Goal: Communication & Community: Participate in discussion

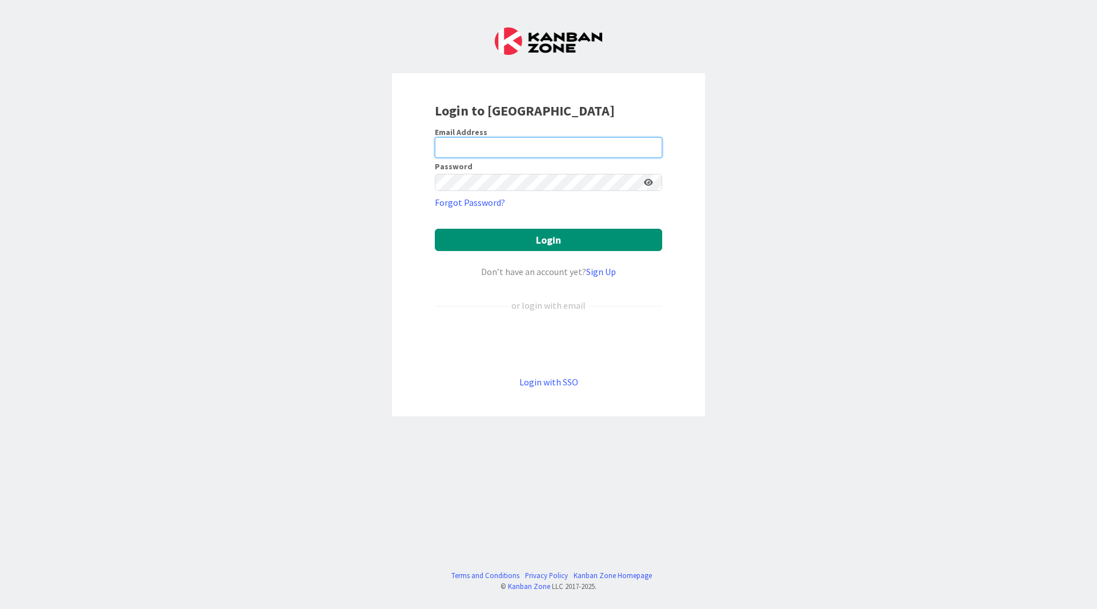
click at [585, 149] on input "email" at bounding box center [548, 147] width 227 height 21
type input "[EMAIL_ADDRESS][DOMAIN_NAME]"
click at [435, 229] on button "Login" at bounding box center [548, 240] width 227 height 22
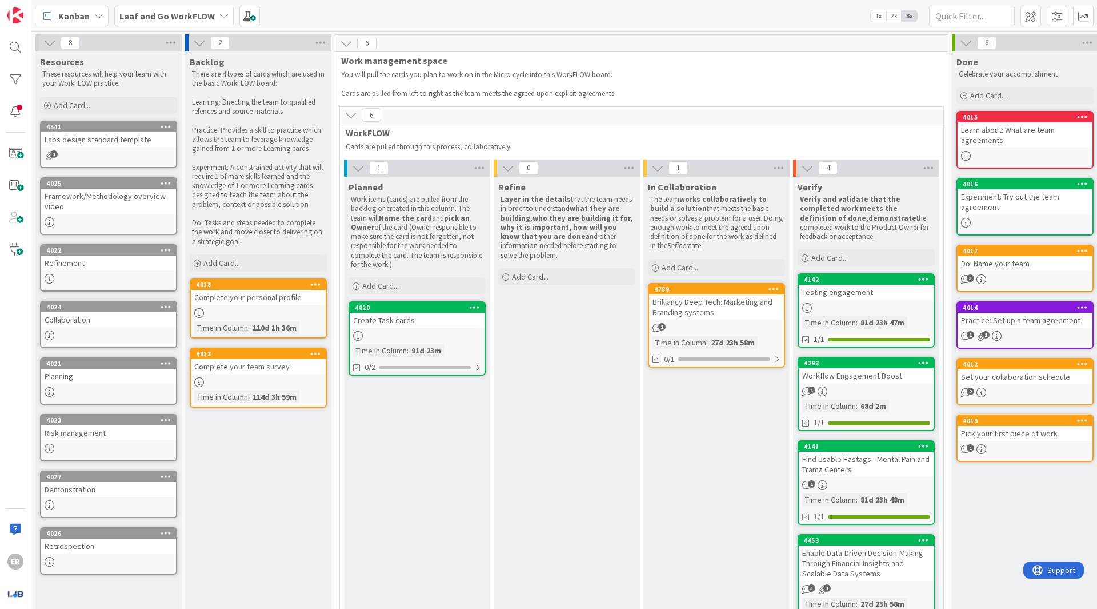
click at [717, 313] on div "Brilliancy Deep Tech: Marketing and Branding systems" at bounding box center [716, 306] width 135 height 25
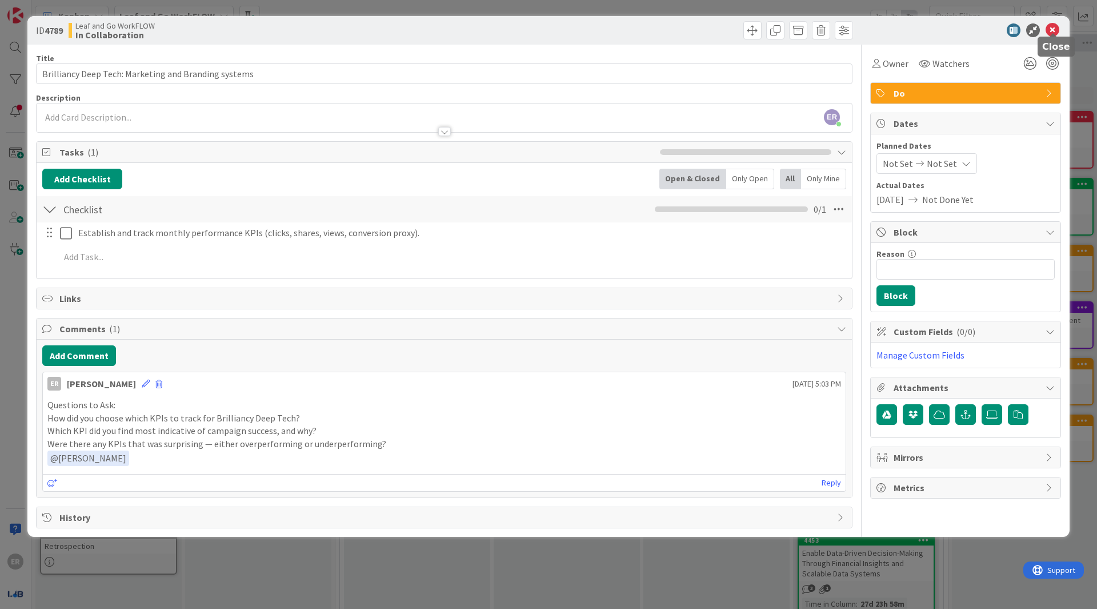
click at [1047, 30] on icon at bounding box center [1053, 30] width 14 height 14
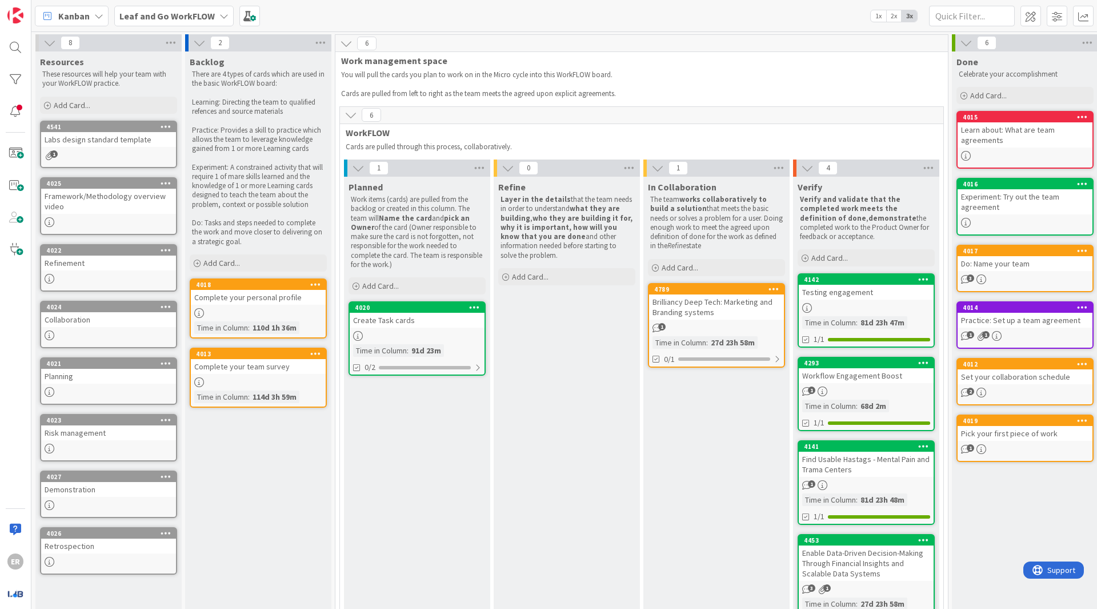
click at [715, 336] on div "27d 23h 58m" at bounding box center [733, 342] width 50 height 13
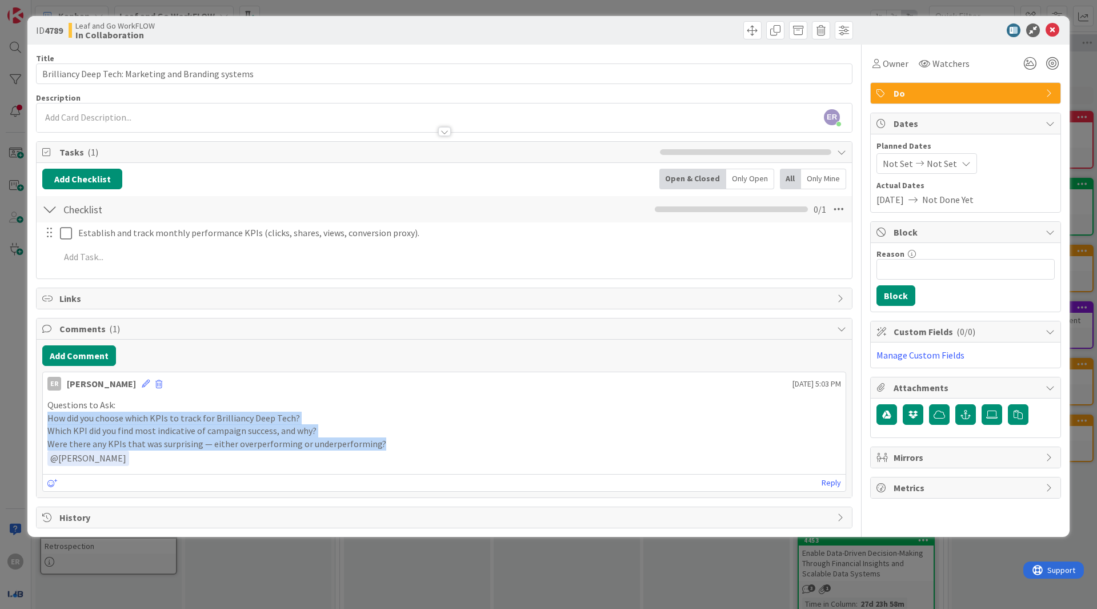
drag, startPoint x: 386, startPoint y: 437, endPoint x: 39, endPoint y: 409, distance: 348.5
click at [39, 409] on div "Add Comment [PERSON_NAME] [DATE] 5:03 PM Questions to Ask: How did you choose w…" at bounding box center [444, 418] width 815 height 158
copy div "How did you choose which KPIs to track for Brilliancy Deep Tech? Which KPI did …"
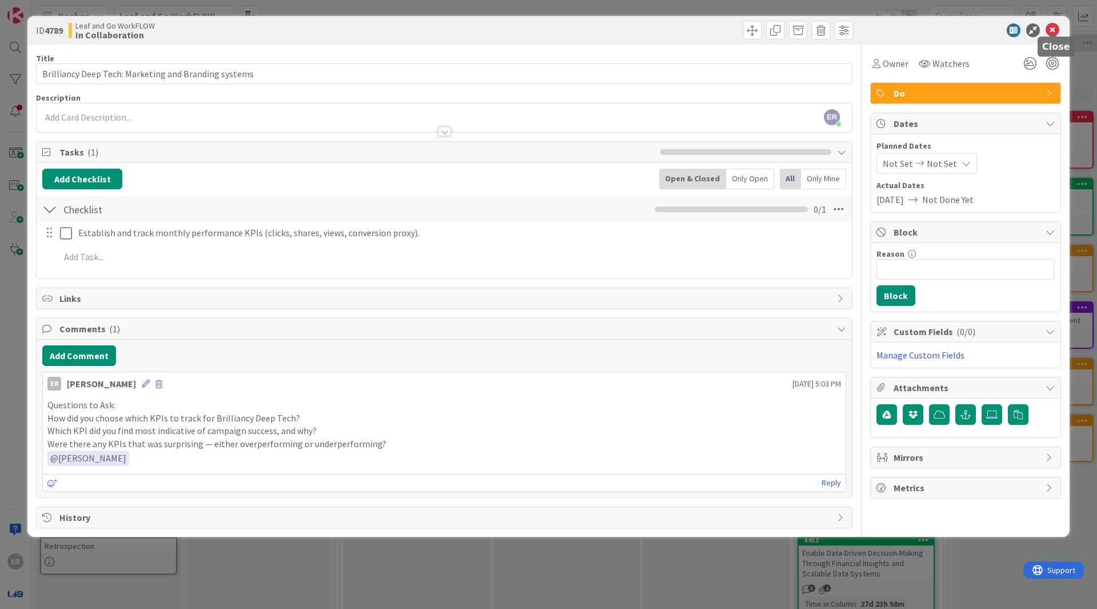
click at [1058, 32] on icon at bounding box center [1053, 30] width 14 height 14
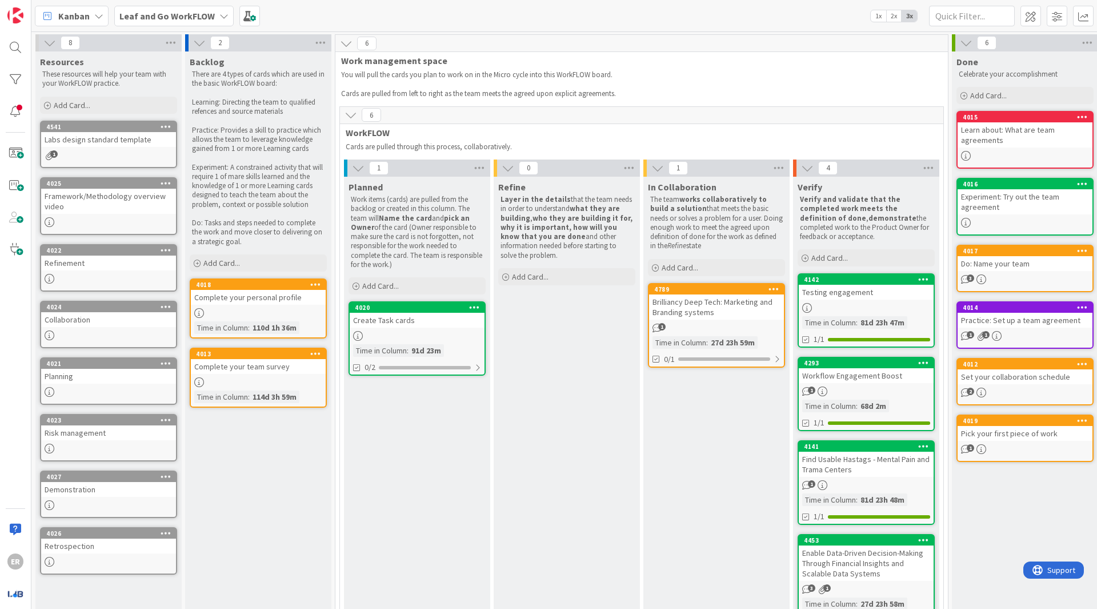
click at [202, 17] on b "Leaf and Go WorkFLOW" at bounding box center [166, 15] width 95 height 11
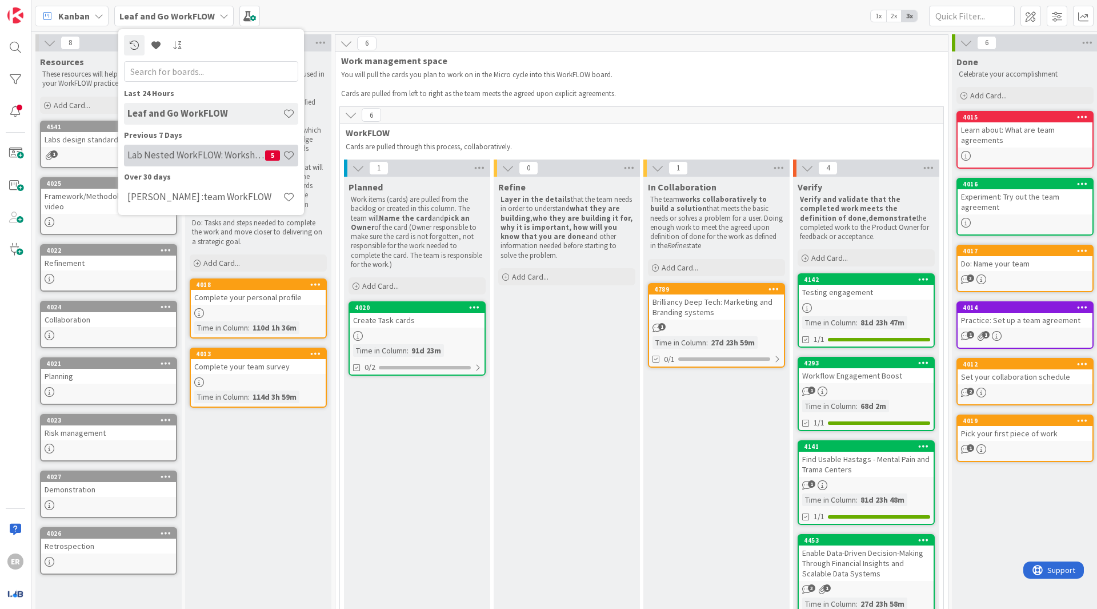
click at [200, 150] on h4 "Lab Nested WorkFLOW: Workshop" at bounding box center [196, 154] width 138 height 11
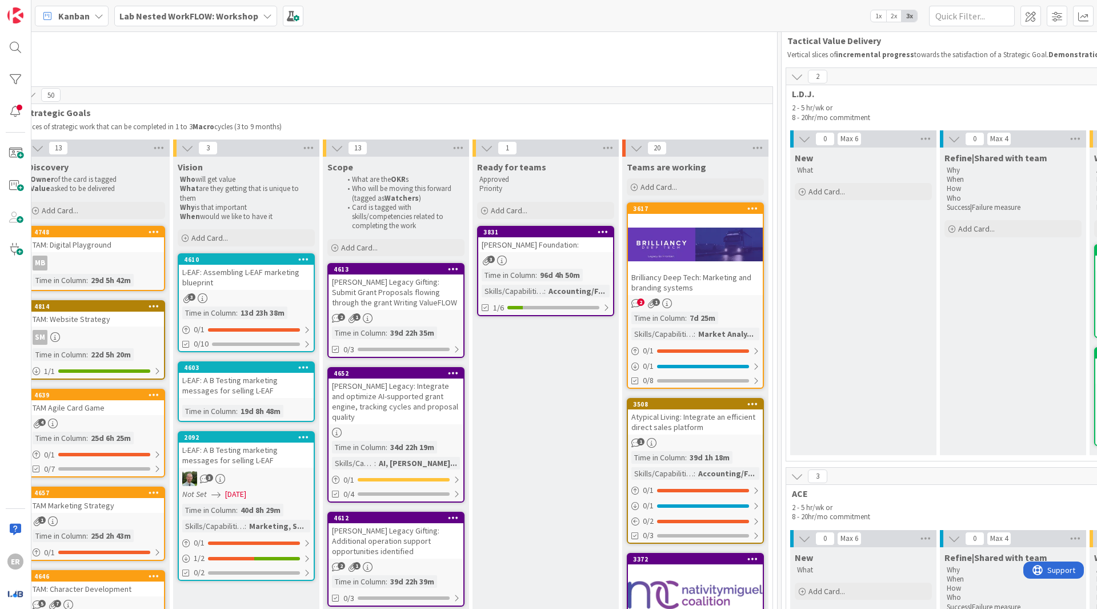
scroll to position [0, 1078]
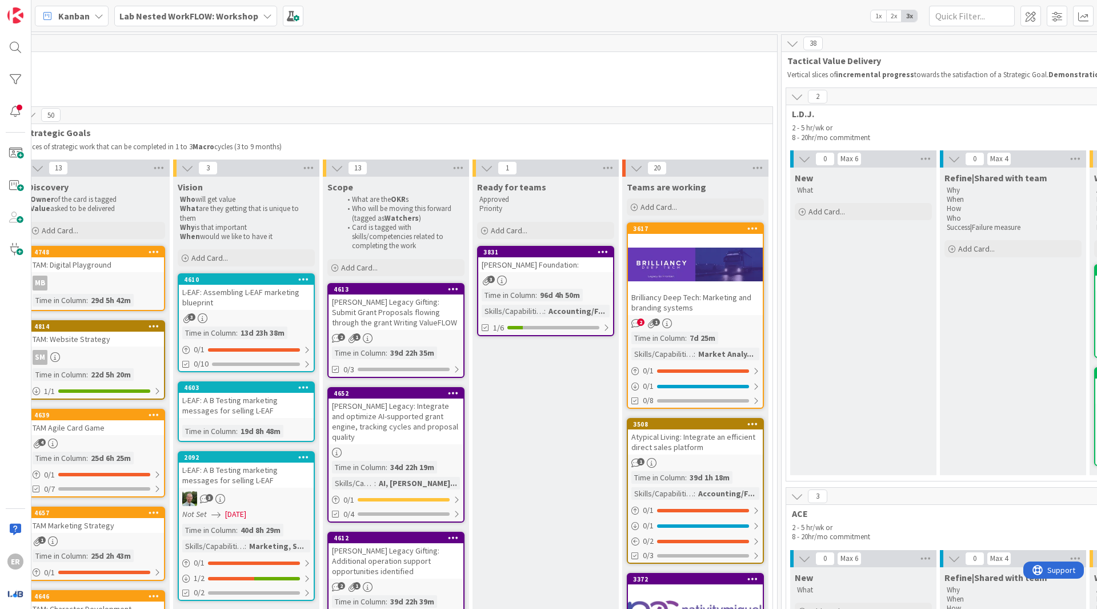
click at [696, 281] on div at bounding box center [695, 263] width 135 height 51
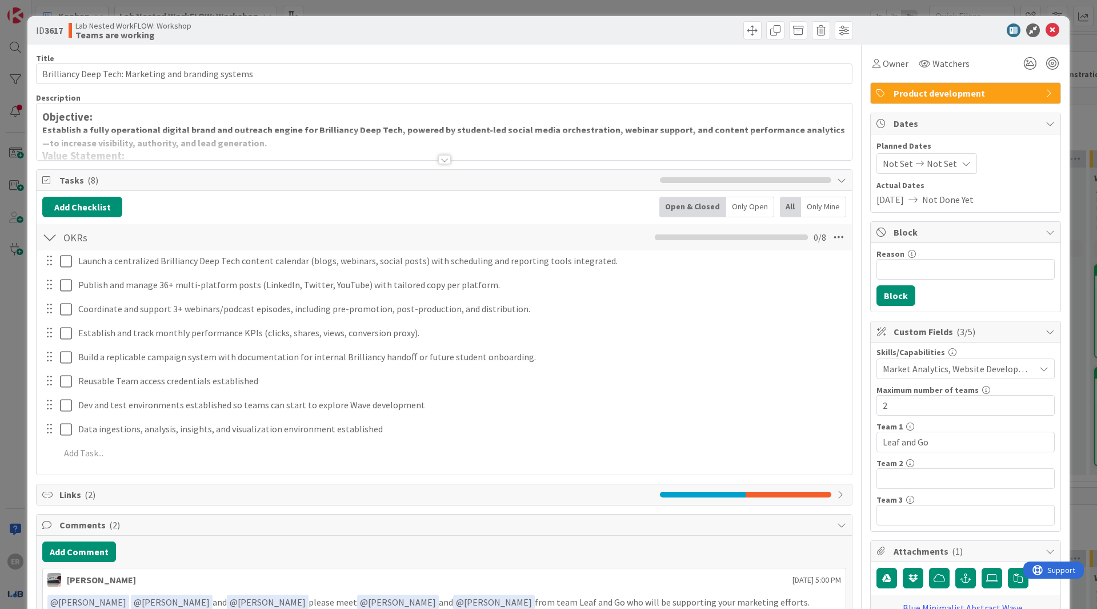
scroll to position [146, 0]
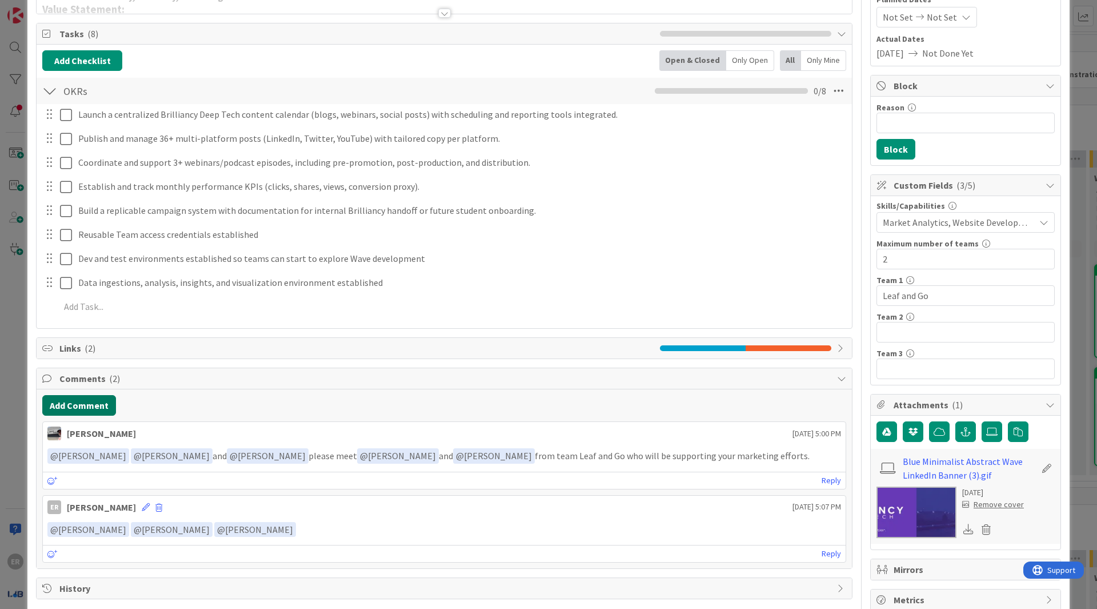
click at [86, 398] on button "Add Comment" at bounding box center [79, 405] width 74 height 21
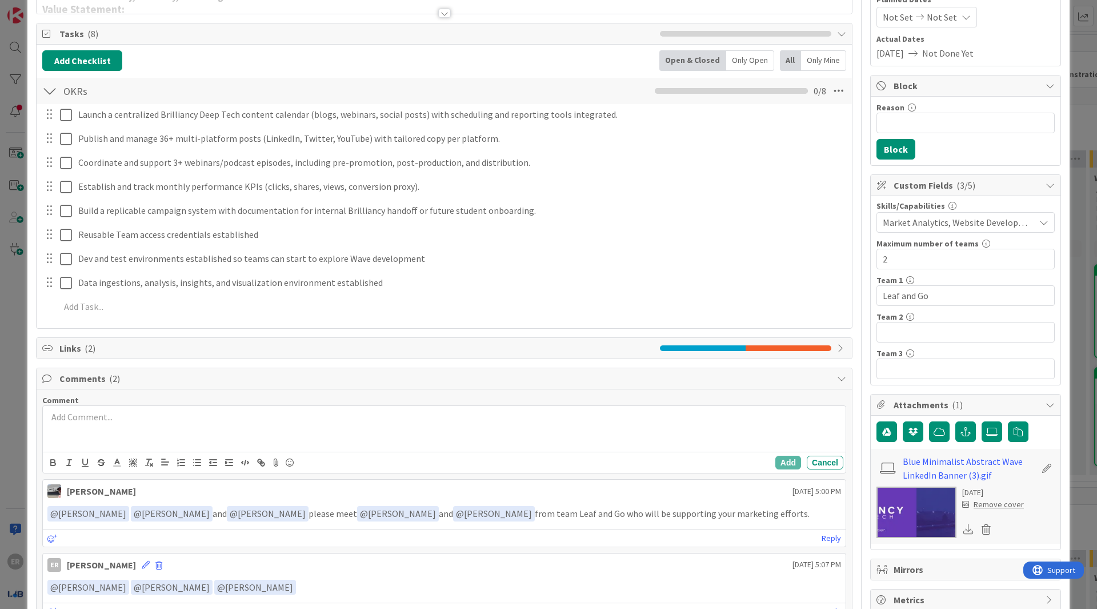
click at [94, 417] on div at bounding box center [444, 429] width 803 height 46
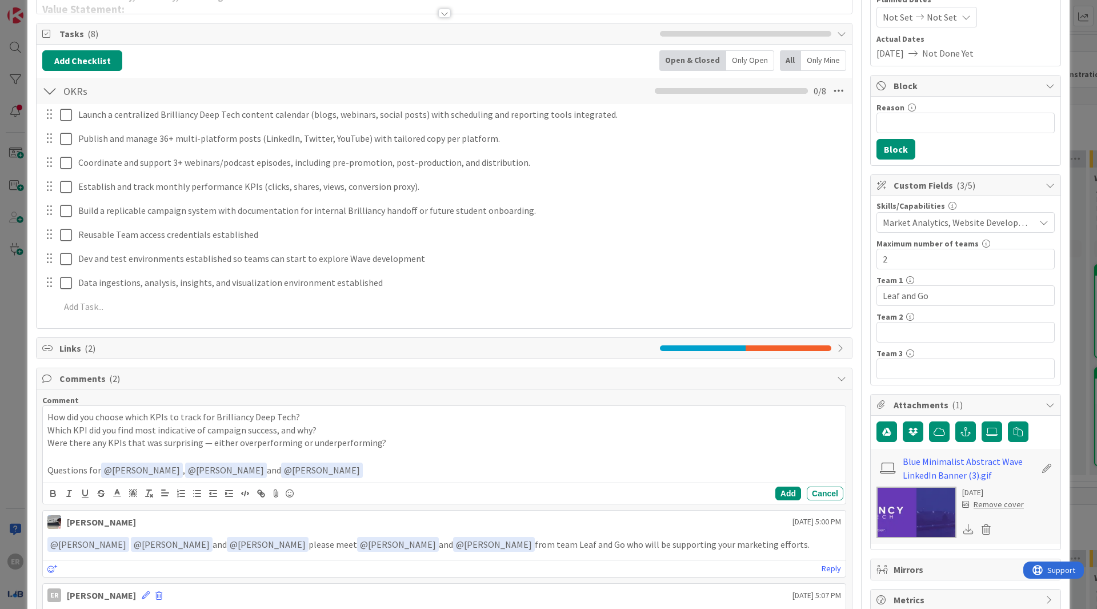
click at [389, 396] on div "Comment How did you choose which KPIs to track for Brilliancy Deep Tech? Which …" at bounding box center [444, 449] width 804 height 109
click at [778, 487] on button "Add" at bounding box center [788, 493] width 26 height 14
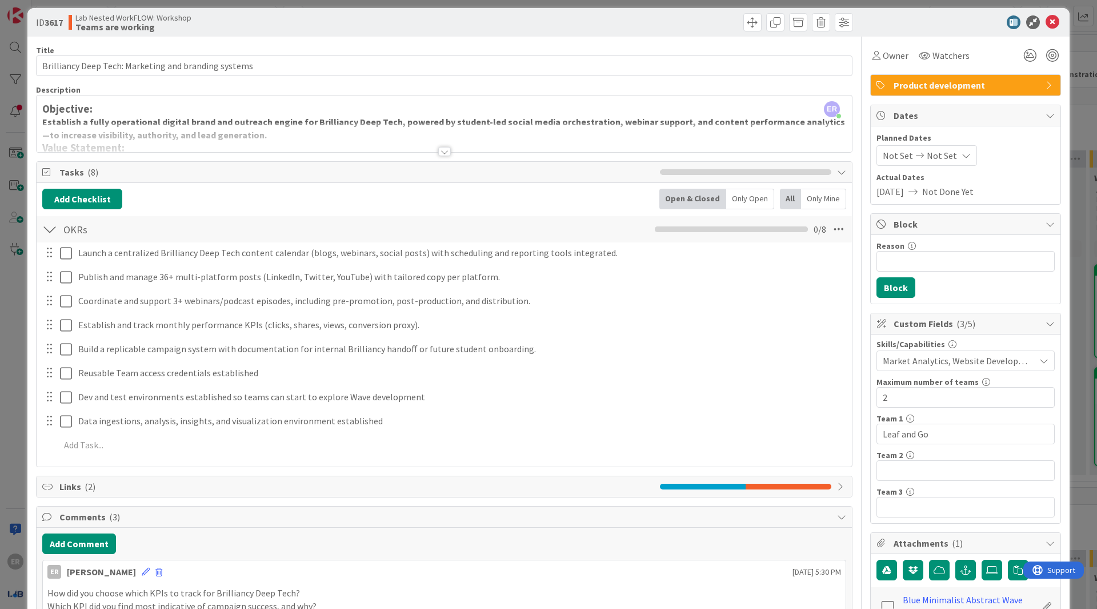
scroll to position [0, 0]
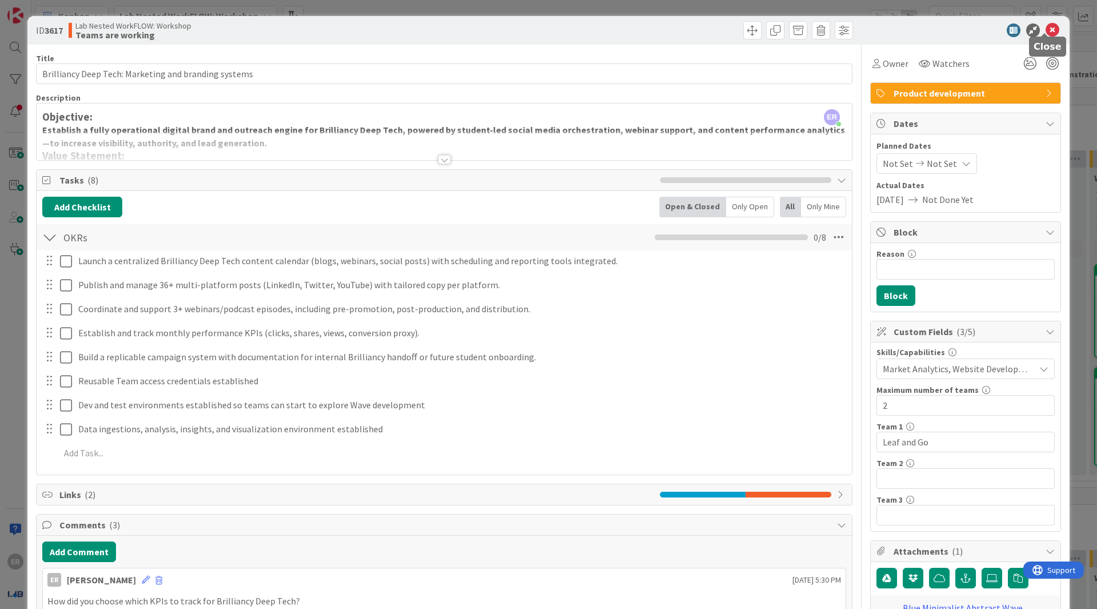
click at [1046, 23] on icon at bounding box center [1053, 30] width 14 height 14
